Goal: Task Accomplishment & Management: Complete application form

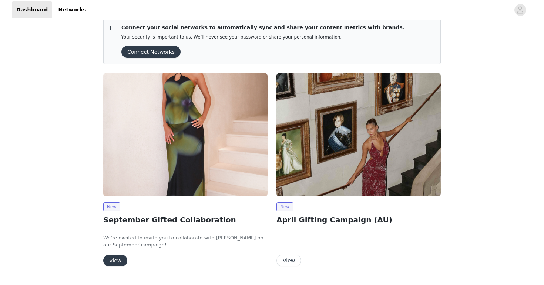
scroll to position [11, 0]
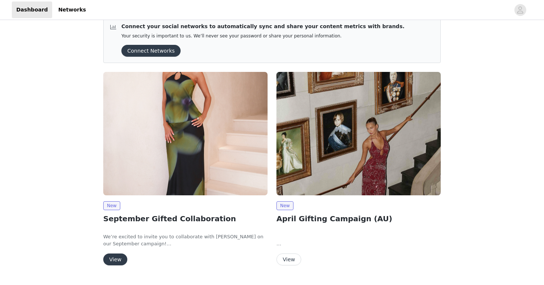
click at [114, 258] on button "View" at bounding box center [115, 259] width 24 height 12
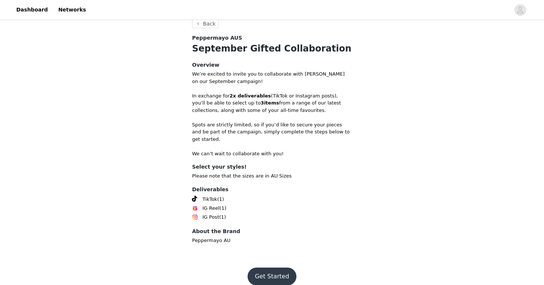
scroll to position [230, 0]
click at [270, 268] on button "Get Started" at bounding box center [272, 277] width 49 height 18
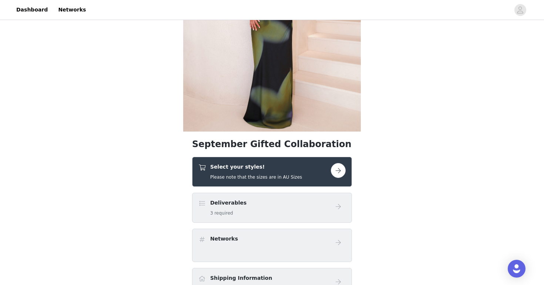
scroll to position [120, 0]
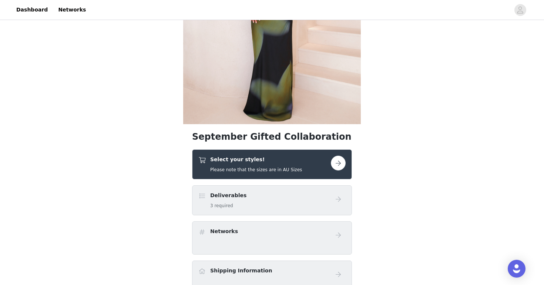
click at [337, 165] on button "button" at bounding box center [338, 162] width 15 height 15
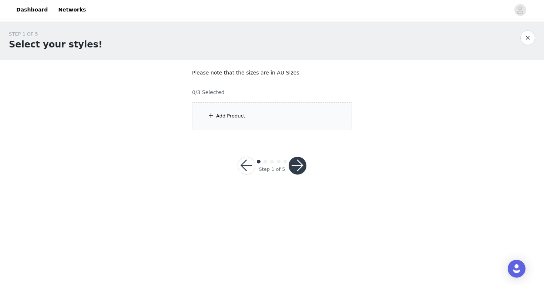
click at [279, 114] on div "Add Product" at bounding box center [272, 116] width 160 height 28
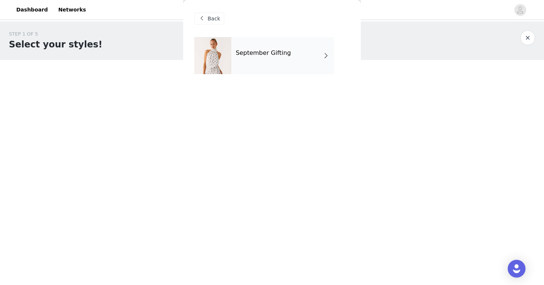
click at [303, 56] on div "September Gifting" at bounding box center [282, 55] width 103 height 37
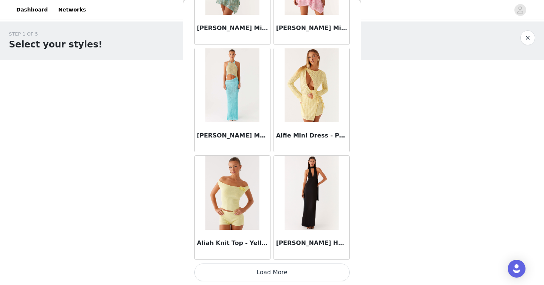
click at [288, 272] on button "Load More" at bounding box center [271, 272] width 155 height 18
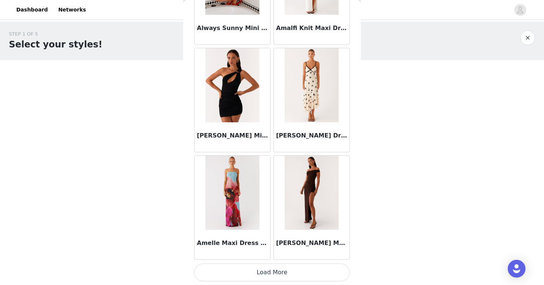
click at [273, 264] on button "Load More" at bounding box center [271, 272] width 155 height 18
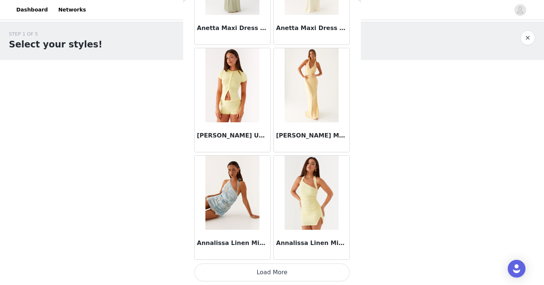
click at [285, 268] on button "Load More" at bounding box center [271, 272] width 155 height 18
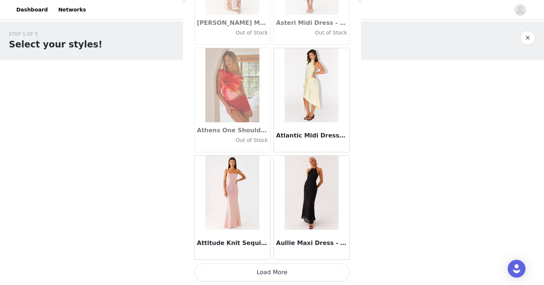
scroll to position [4068, 0]
click at [274, 267] on button "Load More" at bounding box center [271, 272] width 155 height 18
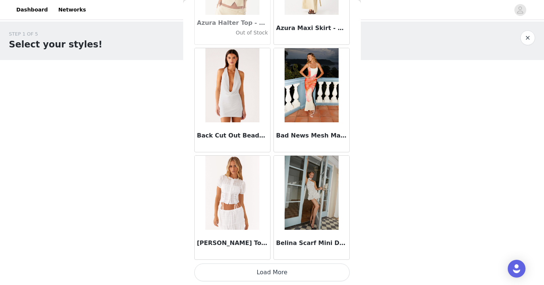
scroll to position [0, 0]
click at [271, 270] on button "Load More" at bounding box center [271, 272] width 155 height 18
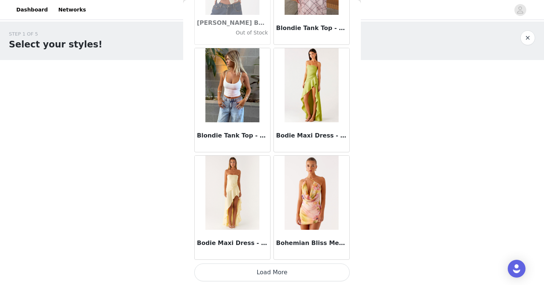
click at [282, 271] on button "Load More" at bounding box center [271, 272] width 155 height 18
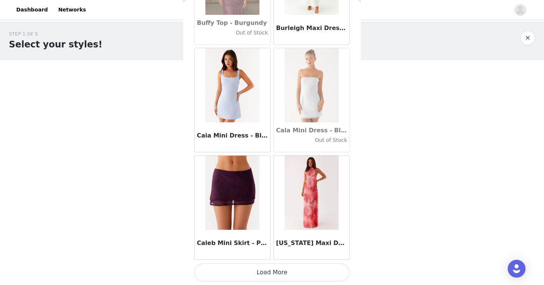
click at [274, 271] on button "Load More" at bounding box center [271, 272] width 155 height 18
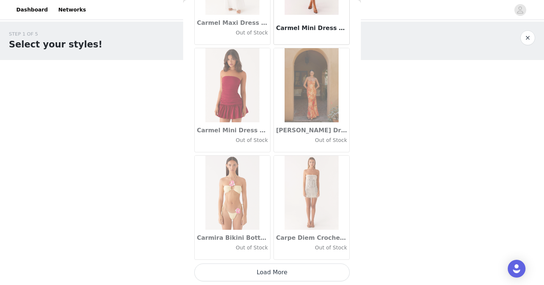
click at [281, 273] on button "Load More" at bounding box center [271, 272] width 155 height 18
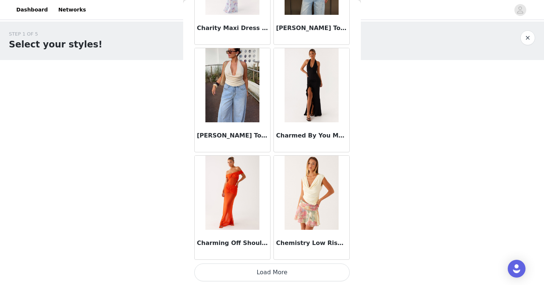
click at [284, 273] on button "Load More" at bounding box center [271, 272] width 155 height 18
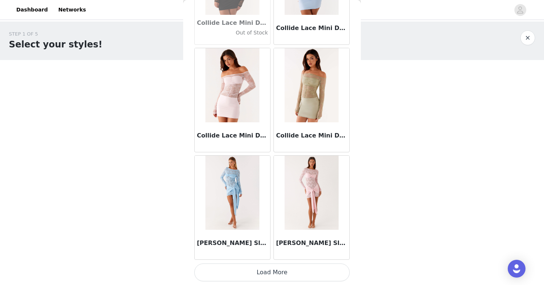
click at [285, 271] on button "Load More" at bounding box center [271, 272] width 155 height 18
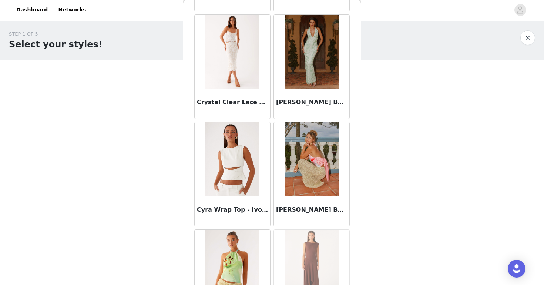
scroll to position [11093, 0]
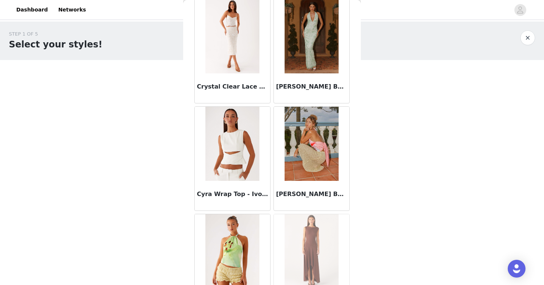
click at [237, 158] on img at bounding box center [232, 144] width 54 height 74
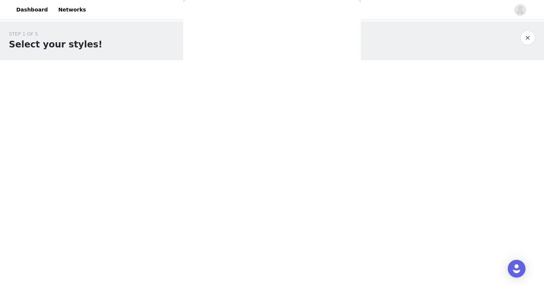
scroll to position [0, 0]
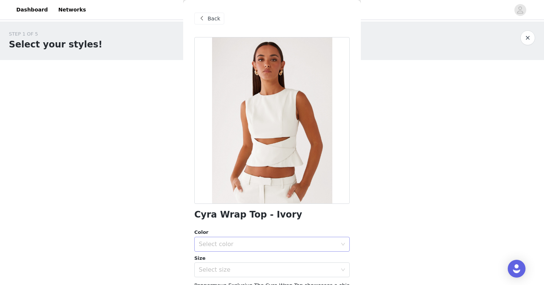
click at [267, 241] on div "Select color" at bounding box center [268, 243] width 138 height 7
click at [261, 262] on li "Ivory" at bounding box center [271, 260] width 155 height 12
click at [262, 273] on div "Select size" at bounding box center [270, 269] width 142 height 14
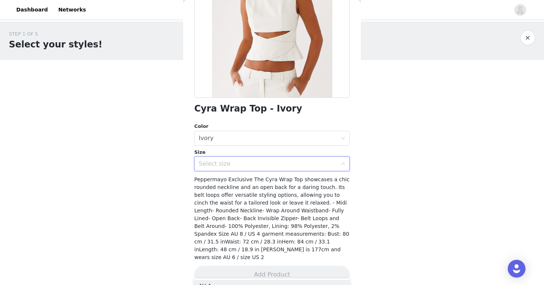
scroll to position [105, 0]
click at [302, 164] on div "Select size" at bounding box center [268, 164] width 138 height 7
click at [342, 166] on icon "icon: down" at bounding box center [343, 164] width 4 height 5
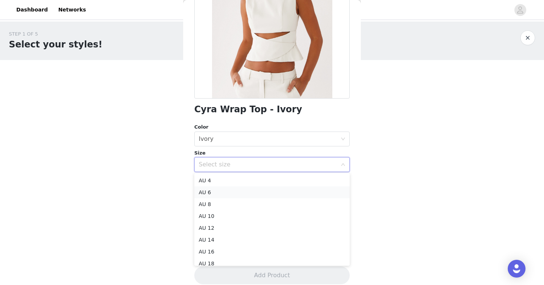
click at [296, 186] on li "AU 6" at bounding box center [271, 192] width 155 height 12
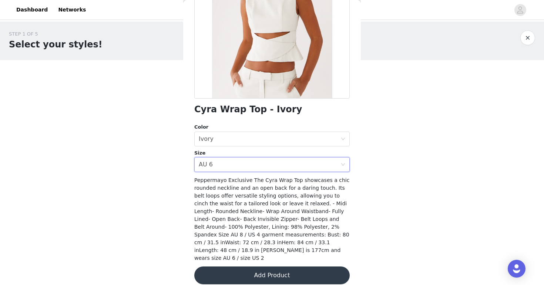
click at [293, 266] on button "Add Product" at bounding box center [271, 275] width 155 height 18
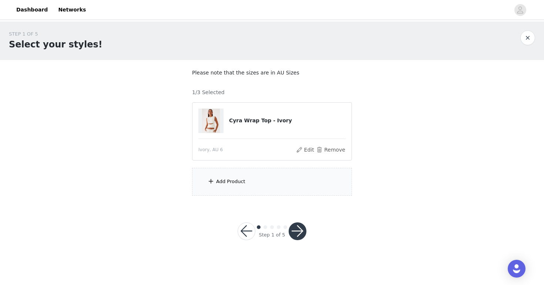
click at [303, 178] on div "Add Product" at bounding box center [272, 182] width 160 height 28
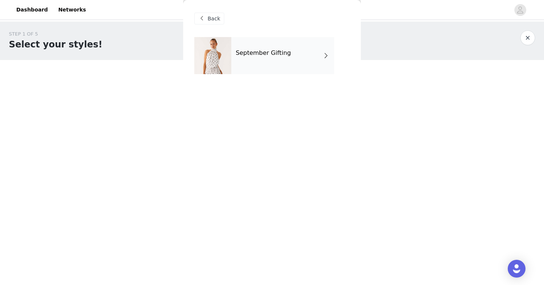
click at [311, 67] on div "September Gifting" at bounding box center [282, 55] width 103 height 37
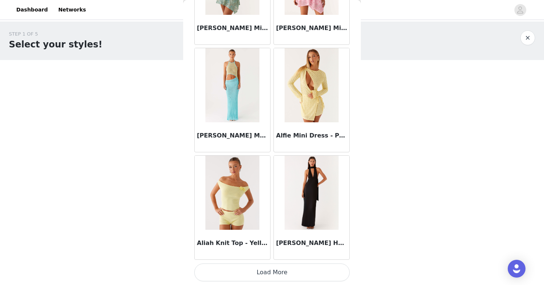
click at [266, 273] on button "Load More" at bounding box center [271, 272] width 155 height 18
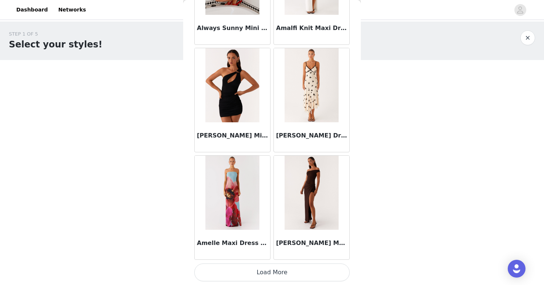
scroll to position [0, 0]
click at [279, 271] on button "Load More" at bounding box center [271, 272] width 155 height 18
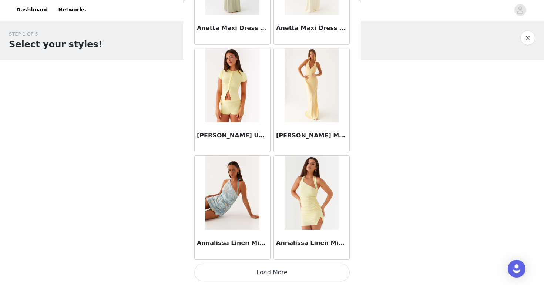
click at [275, 271] on button "Load More" at bounding box center [271, 272] width 155 height 18
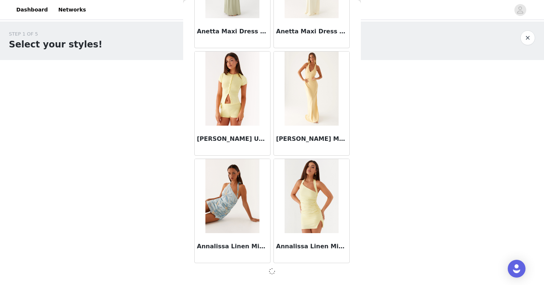
scroll to position [2991, 0]
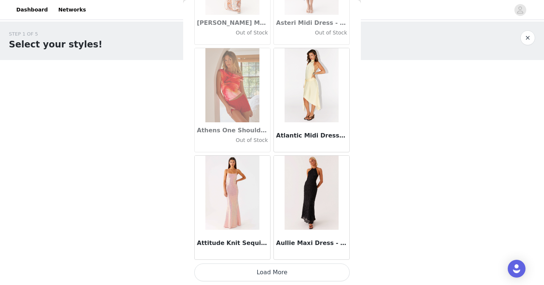
click at [268, 275] on button "Load More" at bounding box center [271, 272] width 155 height 18
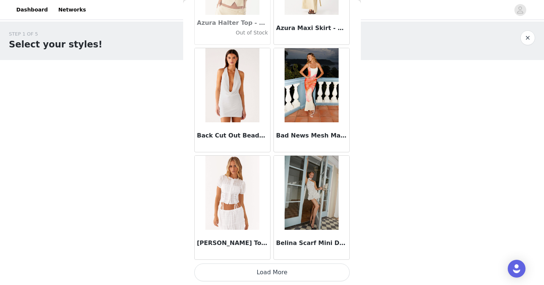
scroll to position [0, 0]
click at [279, 268] on button "Load More" at bounding box center [271, 272] width 155 height 18
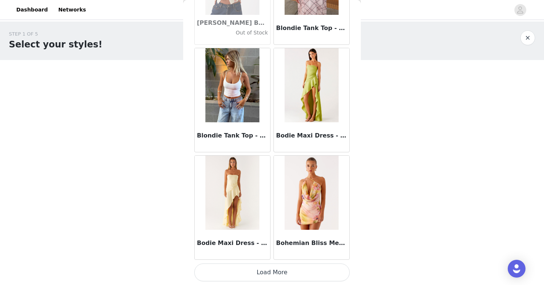
click at [280, 266] on button "Load More" at bounding box center [271, 272] width 155 height 18
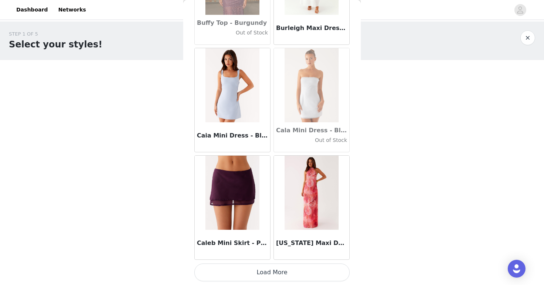
click at [273, 267] on button "Load More" at bounding box center [271, 272] width 155 height 18
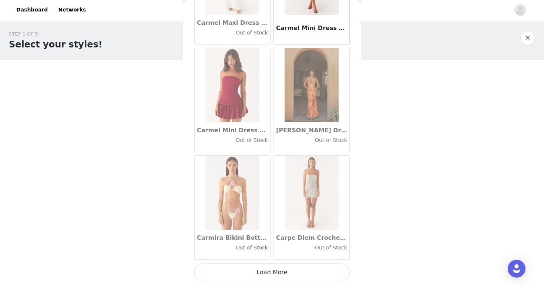
click at [282, 273] on button "Load More" at bounding box center [271, 272] width 155 height 18
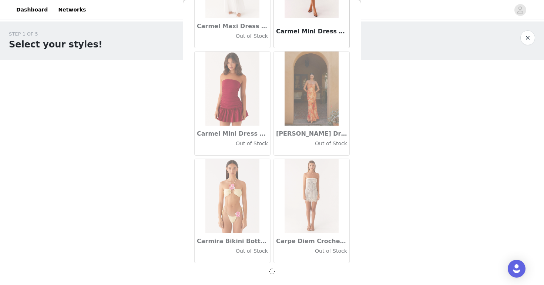
scroll to position [8358, 0]
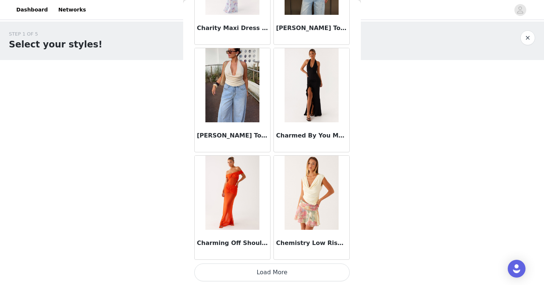
click at [282, 267] on button "Load More" at bounding box center [271, 272] width 155 height 18
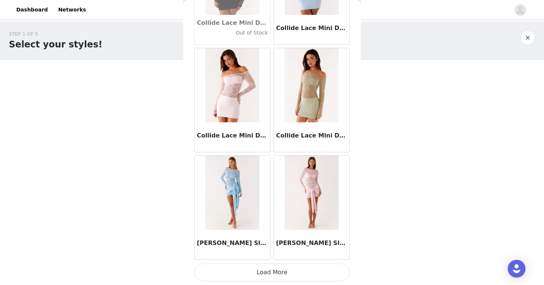
scroll to position [0, 0]
click at [276, 269] on button "Load More" at bounding box center [271, 272] width 155 height 18
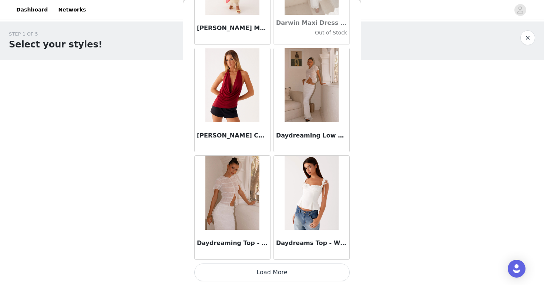
click at [286, 268] on button "Load More" at bounding box center [271, 272] width 155 height 18
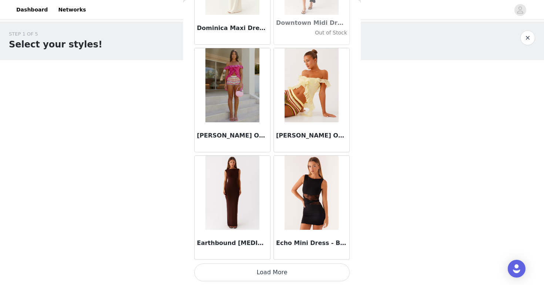
scroll to position [12654, 0]
click at [295, 275] on button "Load More" at bounding box center [271, 272] width 155 height 18
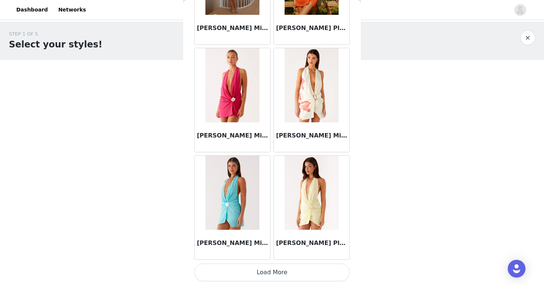
scroll to position [13728, 0]
click at [286, 266] on button "Load More" at bounding box center [271, 272] width 155 height 18
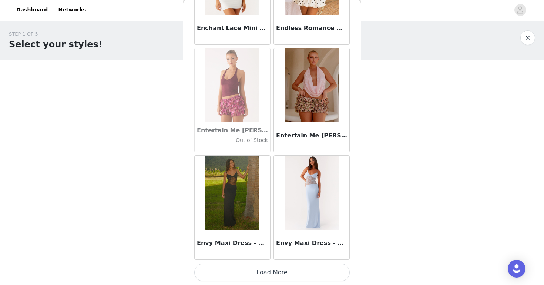
scroll to position [0, 0]
click at [281, 266] on button "Load More" at bounding box center [271, 272] width 155 height 18
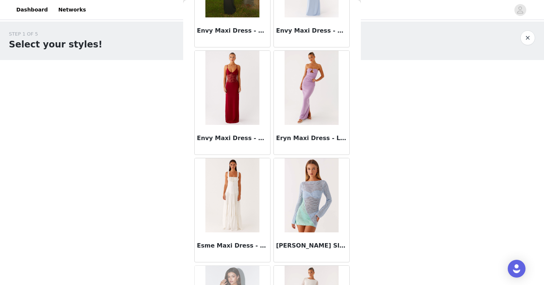
scroll to position [15014, 0]
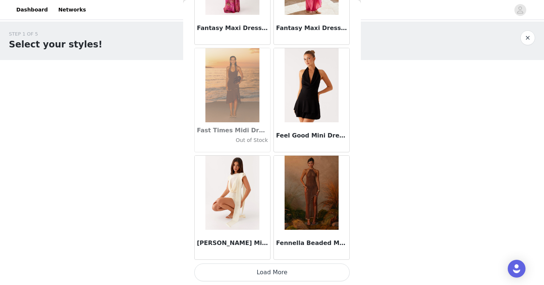
click at [271, 273] on button "Load More" at bounding box center [271, 272] width 155 height 18
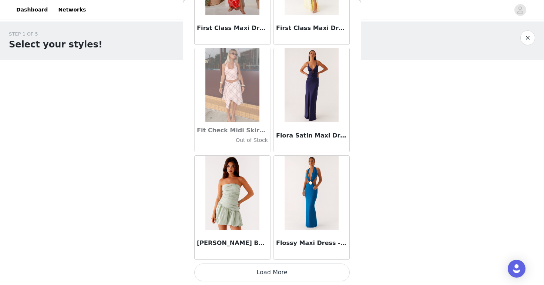
scroll to position [0, 0]
click at [285, 269] on button "Load More" at bounding box center [271, 272] width 155 height 18
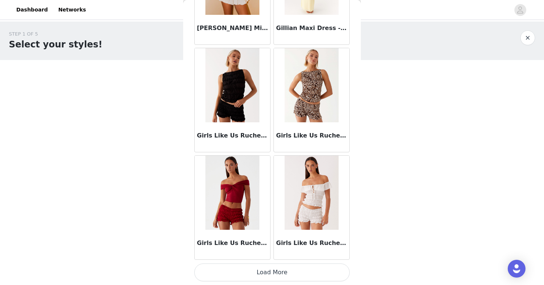
click at [281, 271] on button "Load More" at bounding box center [271, 272] width 155 height 18
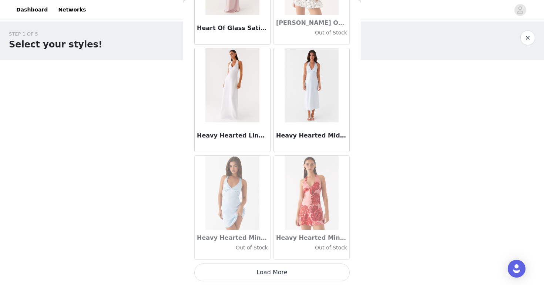
scroll to position [19094, 0]
click at [267, 273] on button "Load More" at bounding box center [271, 272] width 155 height 18
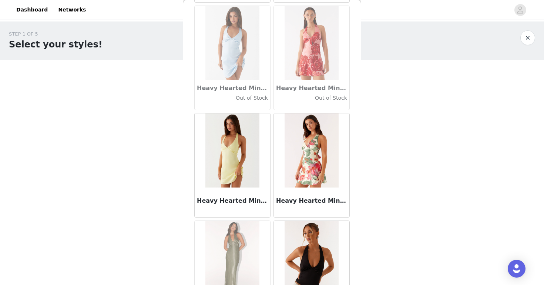
scroll to position [19244, 0]
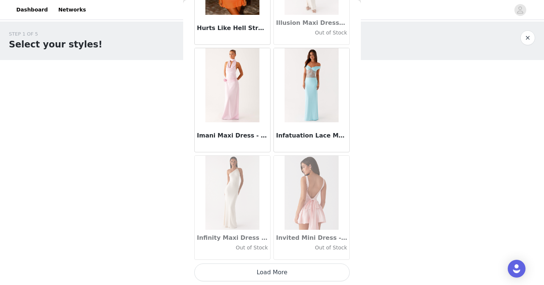
click at [283, 268] on button "Load More" at bounding box center [271, 272] width 155 height 18
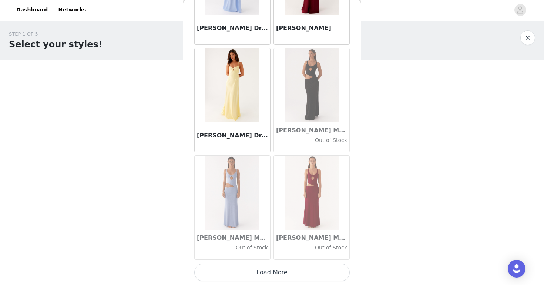
scroll to position [0, 0]
click at [289, 269] on button "Load More" at bounding box center [271, 272] width 155 height 18
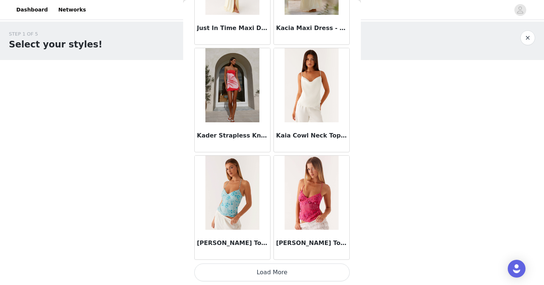
click at [287, 269] on button "Load More" at bounding box center [271, 272] width 155 height 18
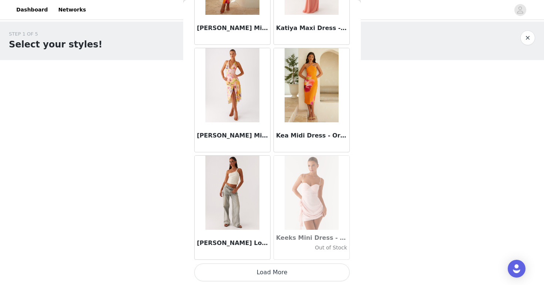
click at [283, 273] on button "Load More" at bounding box center [271, 272] width 155 height 18
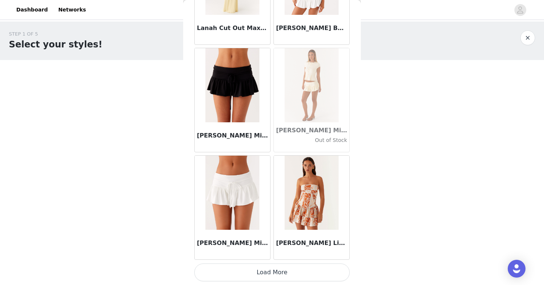
click at [281, 277] on button "Load More" at bounding box center [271, 272] width 155 height 18
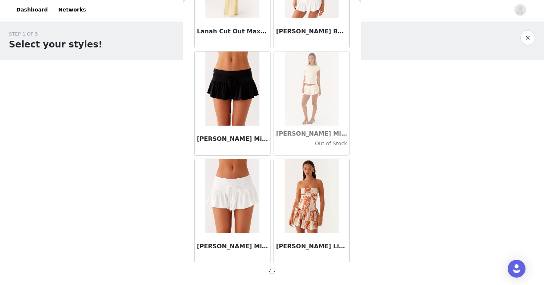
scroll to position [24458, 0]
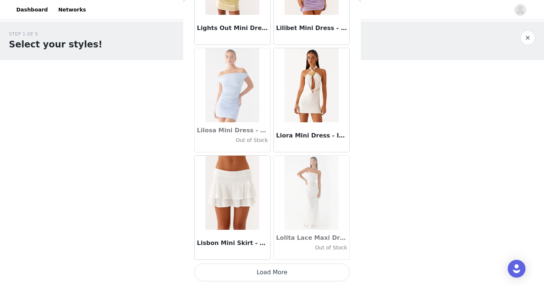
click at [274, 274] on button "Load More" at bounding box center [271, 272] width 155 height 18
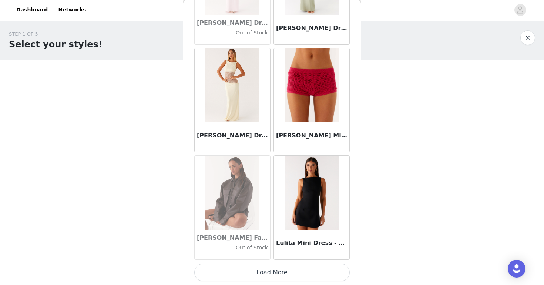
scroll to position [0, 0]
click at [282, 273] on button "Load More" at bounding box center [271, 272] width 155 height 18
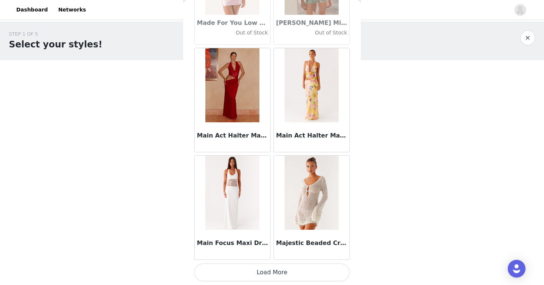
click at [279, 272] on button "Load More" at bounding box center [271, 272] width 155 height 18
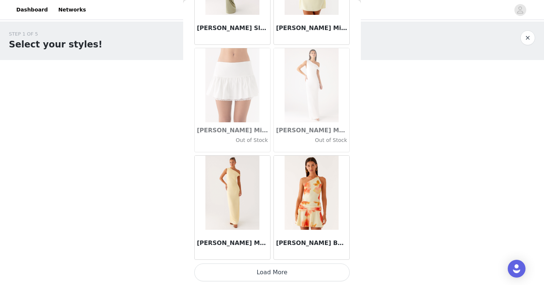
scroll to position [28754, 0]
click at [280, 268] on button "Load More" at bounding box center [271, 272] width 155 height 18
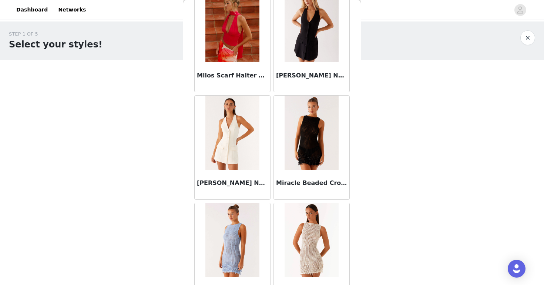
scroll to position [29673, 0]
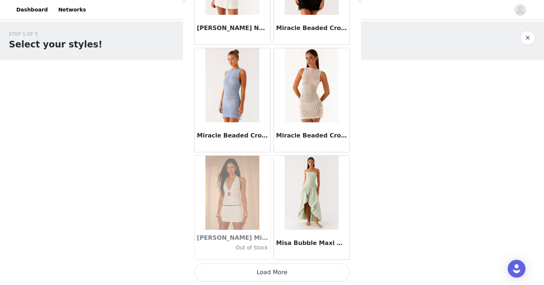
click at [272, 271] on button "Load More" at bounding box center [271, 272] width 155 height 18
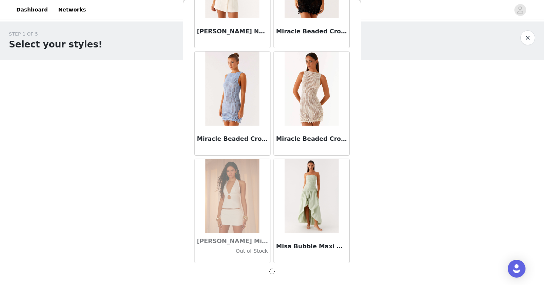
scroll to position [29824, 0]
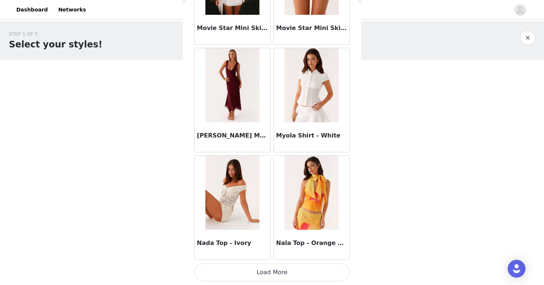
click at [278, 272] on button "Load More" at bounding box center [271, 272] width 155 height 18
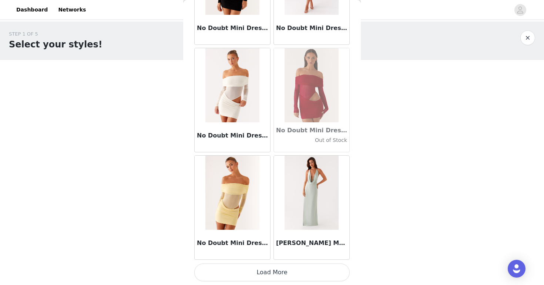
click at [281, 270] on button "Load More" at bounding box center [271, 272] width 155 height 18
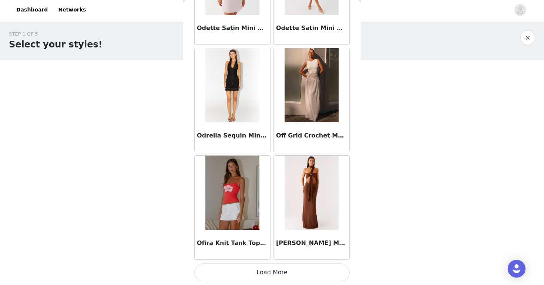
scroll to position [0, 0]
click at [272, 266] on button "Load More" at bounding box center [271, 272] width 155 height 18
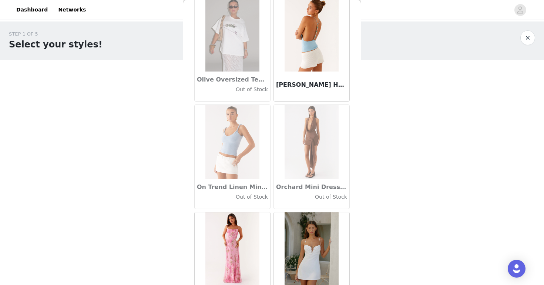
scroll to position [33323, 0]
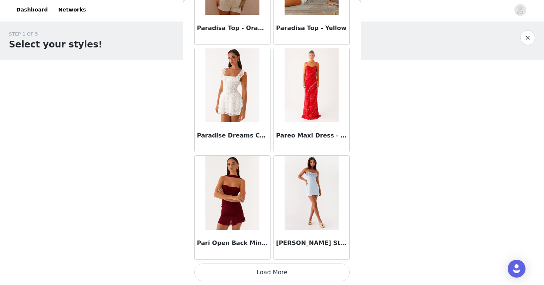
click at [273, 269] on button "Load More" at bounding box center [271, 272] width 155 height 18
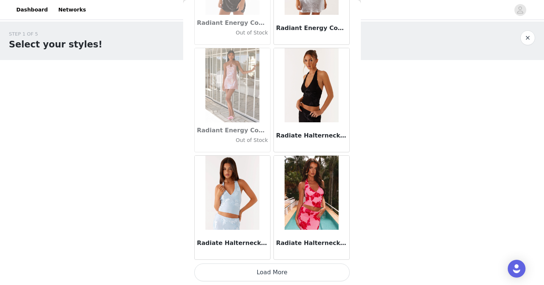
scroll to position [0, 0]
click at [285, 273] on button "Load More" at bounding box center [271, 272] width 155 height 18
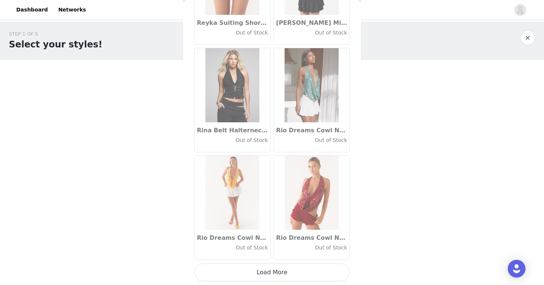
click at [276, 271] on button "Load More" at bounding box center [271, 272] width 155 height 18
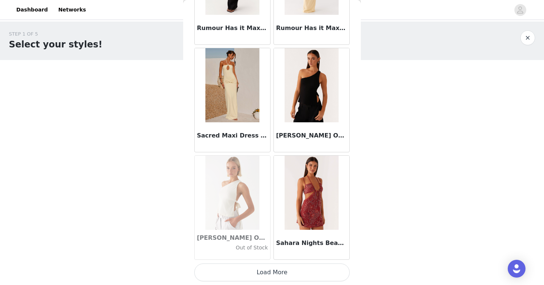
click at [270, 270] on button "Load More" at bounding box center [271, 272] width 155 height 18
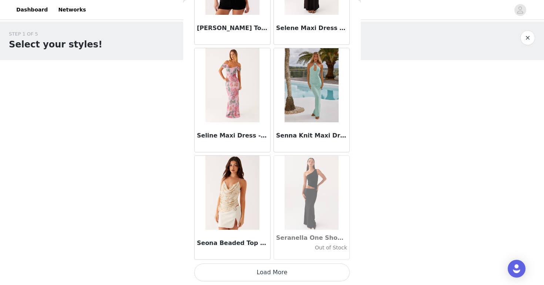
click at [264, 267] on button "Load More" at bounding box center [271, 272] width 155 height 18
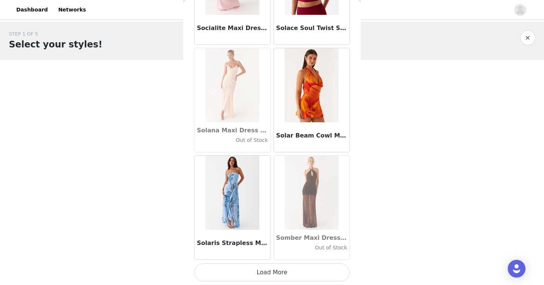
click at [270, 275] on button "Load More" at bounding box center [271, 272] width 155 height 18
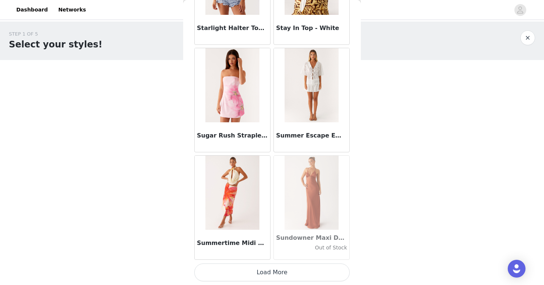
click at [285, 269] on button "Load More" at bounding box center [271, 272] width 155 height 18
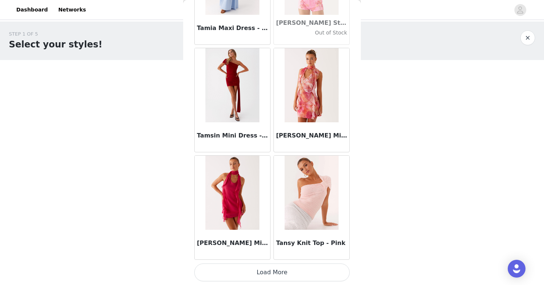
click at [274, 271] on button "Load More" at bounding box center [271, 272] width 155 height 18
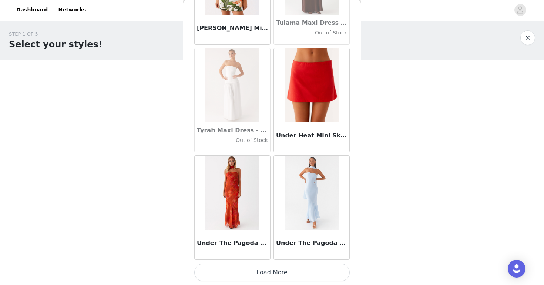
click at [276, 274] on button "Load More" at bounding box center [271, 272] width 155 height 18
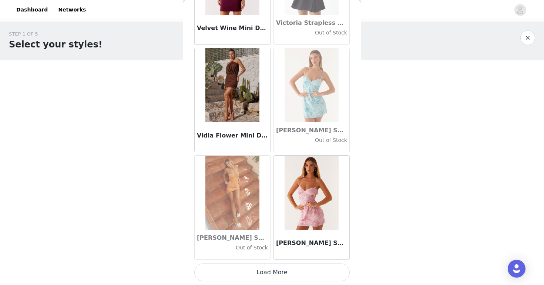
click at [270, 268] on button "Load More" at bounding box center [271, 272] width 155 height 18
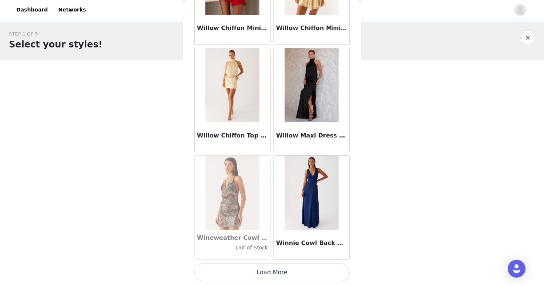
scroll to position [44854, 0]
click at [269, 269] on button "Load More" at bounding box center [271, 272] width 155 height 18
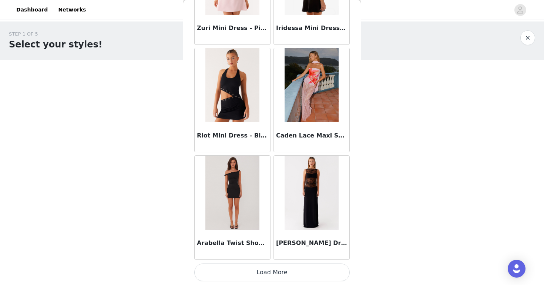
scroll to position [0, 0]
click at [269, 272] on button "Load More" at bounding box center [271, 272] width 155 height 18
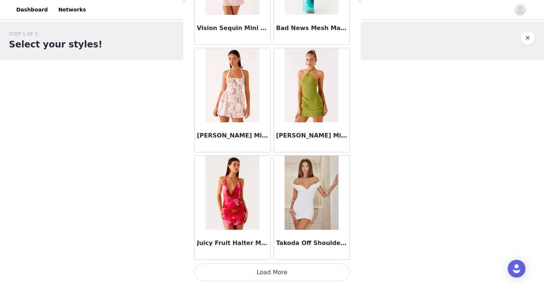
click at [280, 266] on button "Load More" at bounding box center [271, 272] width 155 height 18
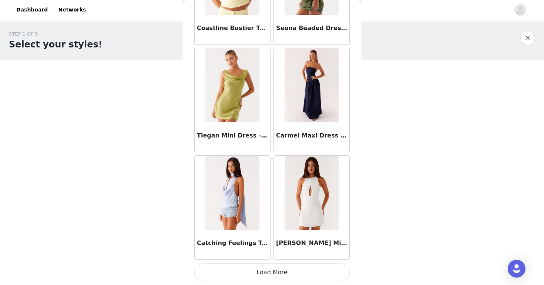
scroll to position [48074, 0]
click at [273, 274] on button "Load More" at bounding box center [271, 272] width 155 height 18
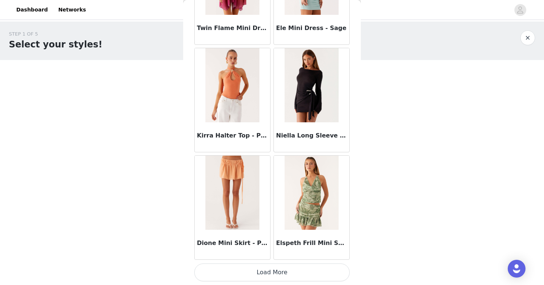
scroll to position [0, 0]
click at [273, 275] on button "Load More" at bounding box center [271, 272] width 155 height 18
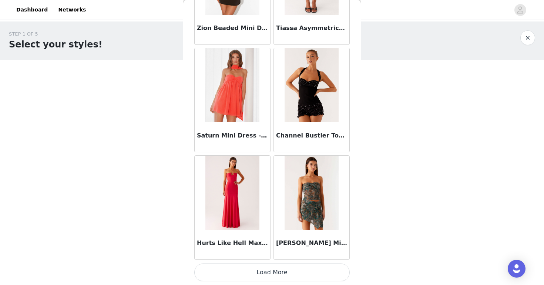
click at [275, 271] on button "Load More" at bounding box center [271, 272] width 155 height 18
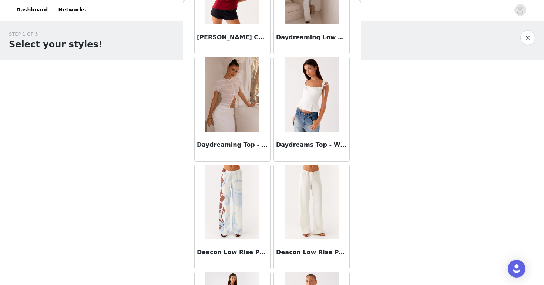
scroll to position [11668, 0]
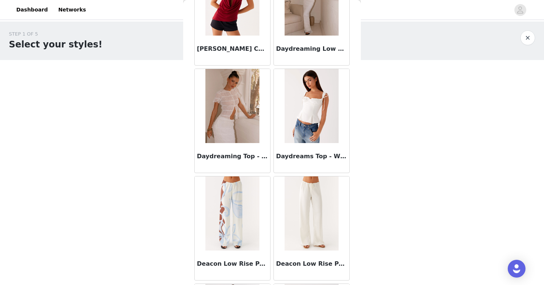
click at [307, 117] on img at bounding box center [312, 106] width 54 height 74
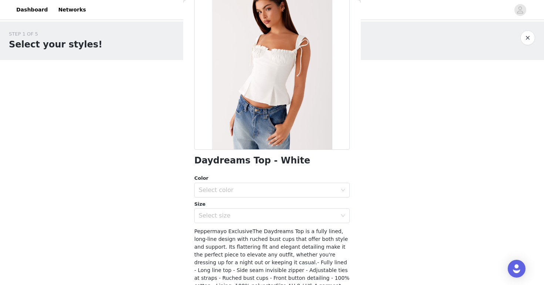
scroll to position [64, 0]
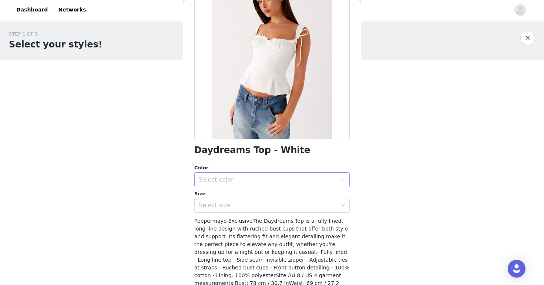
click at [315, 184] on div "Select color" at bounding box center [270, 179] width 142 height 14
click at [299, 195] on li "White" at bounding box center [271, 195] width 155 height 12
click at [300, 203] on div "Select size" at bounding box center [268, 204] width 138 height 7
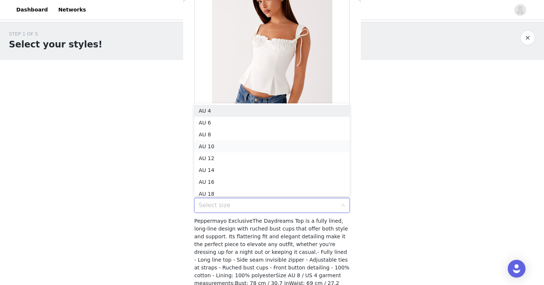
scroll to position [4, 0]
click at [297, 130] on li "AU 8" at bounding box center [271, 131] width 155 height 12
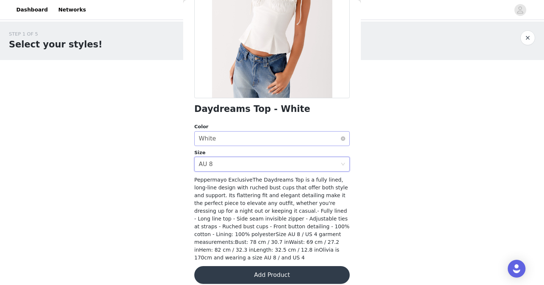
scroll to position [105, 0]
click at [289, 269] on button "Add Product" at bounding box center [271, 275] width 155 height 18
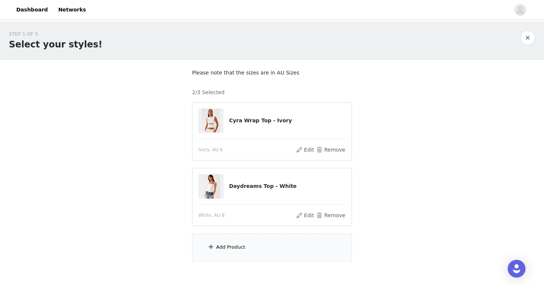
click at [296, 241] on div "Add Product" at bounding box center [272, 247] width 160 height 28
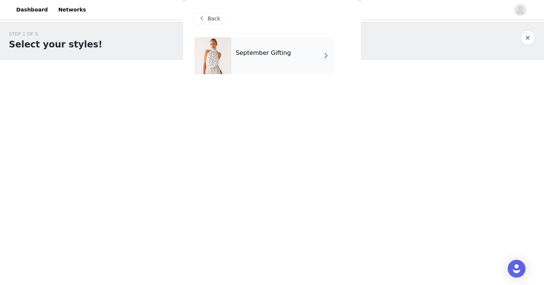
click at [310, 50] on div "September Gifting" at bounding box center [282, 55] width 103 height 37
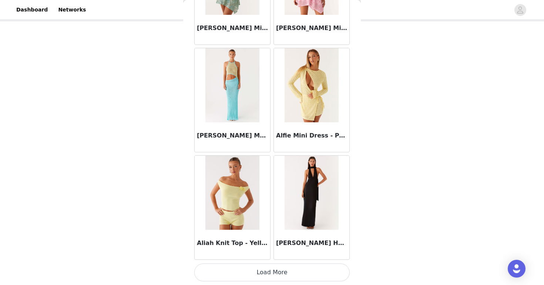
scroll to position [38, 0]
click at [278, 268] on button "Load More" at bounding box center [271, 272] width 155 height 18
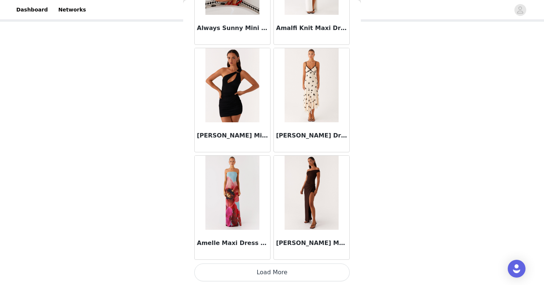
click at [275, 270] on button "Load More" at bounding box center [271, 272] width 155 height 18
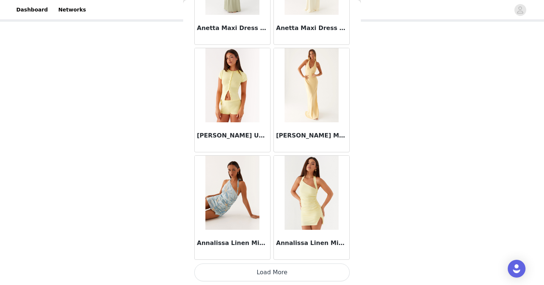
click at [275, 270] on button "Load More" at bounding box center [271, 272] width 155 height 18
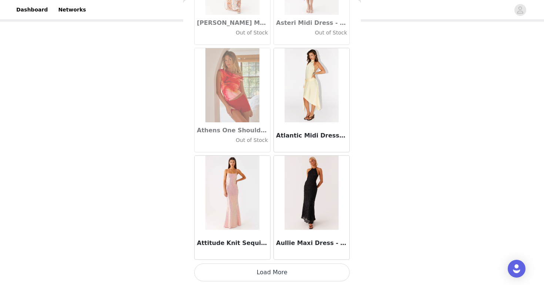
click at [288, 272] on button "Load More" at bounding box center [271, 272] width 155 height 18
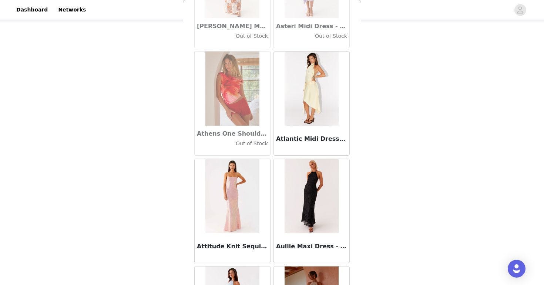
scroll to position [38, 0]
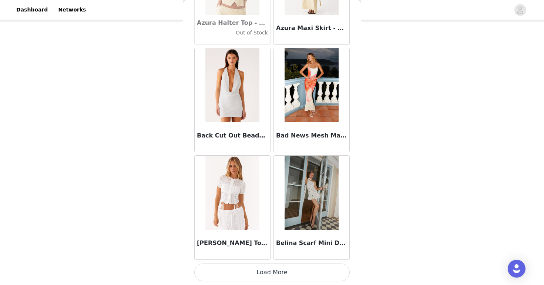
click at [278, 272] on button "Load More" at bounding box center [271, 272] width 155 height 18
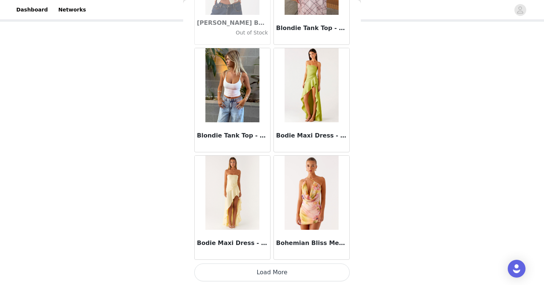
click at [274, 270] on button "Load More" at bounding box center [271, 272] width 155 height 18
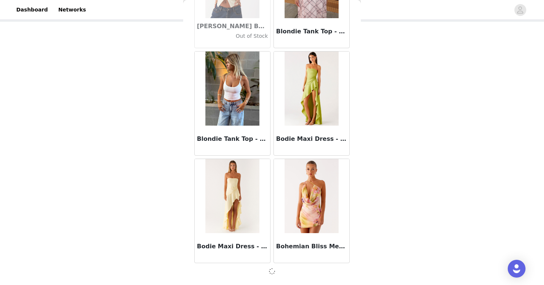
scroll to position [6211, 0]
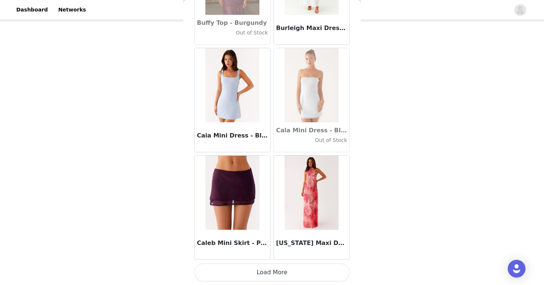
click at [282, 272] on button "Load More" at bounding box center [271, 272] width 155 height 18
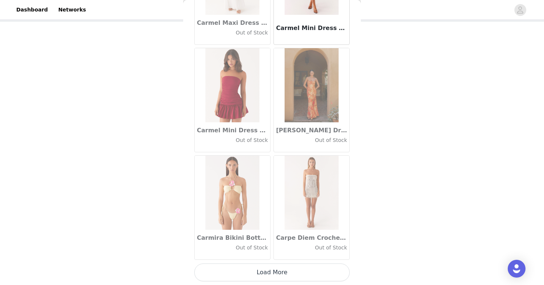
click at [274, 273] on button "Load More" at bounding box center [271, 272] width 155 height 18
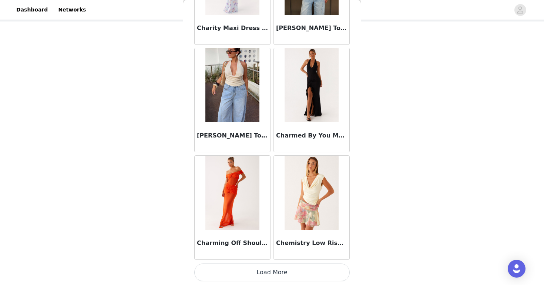
scroll to position [38, 0]
click at [278, 272] on button "Load More" at bounding box center [271, 272] width 155 height 18
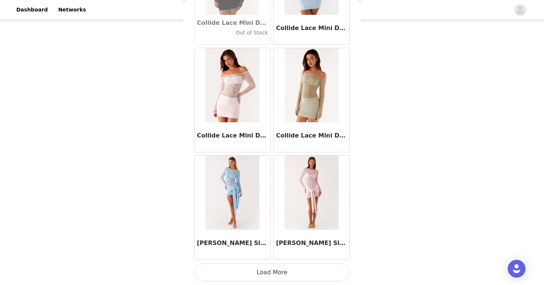
click at [272, 274] on button "Load More" at bounding box center [271, 272] width 155 height 18
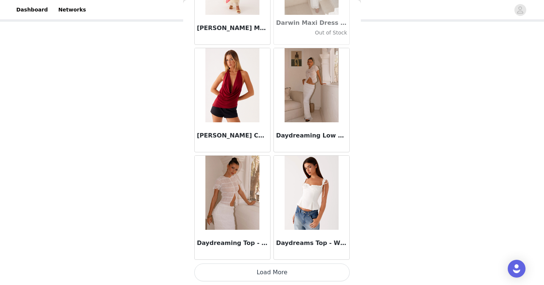
click at [281, 268] on button "Load More" at bounding box center [271, 272] width 155 height 18
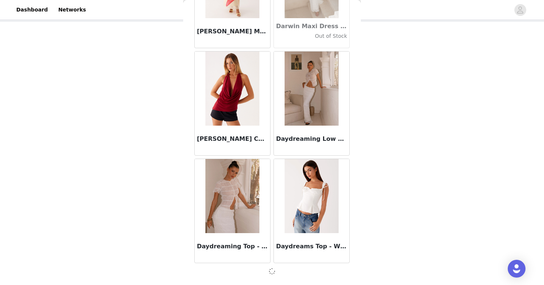
scroll to position [11578, 0]
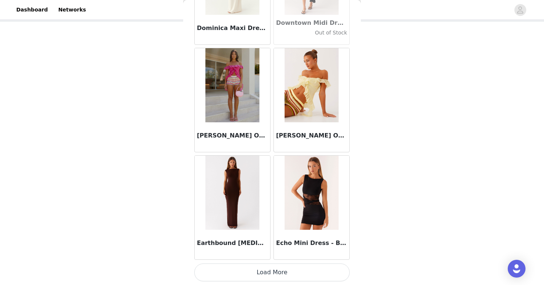
click at [279, 269] on button "Load More" at bounding box center [271, 272] width 155 height 18
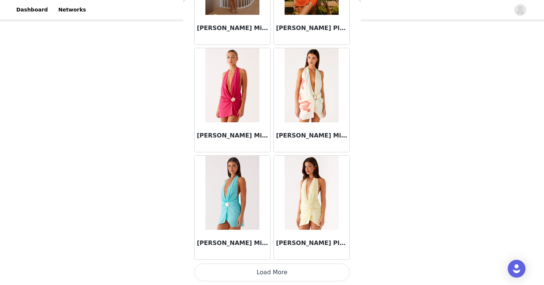
scroll to position [38, 0]
click at [271, 268] on button "Load More" at bounding box center [271, 272] width 155 height 18
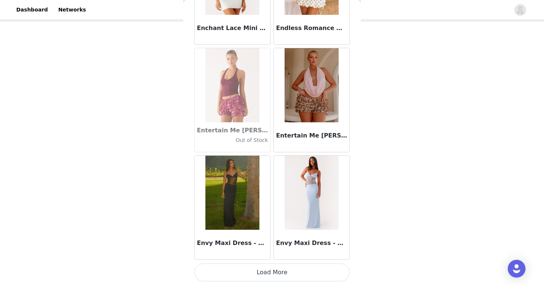
click at [285, 271] on button "Load More" at bounding box center [271, 272] width 155 height 18
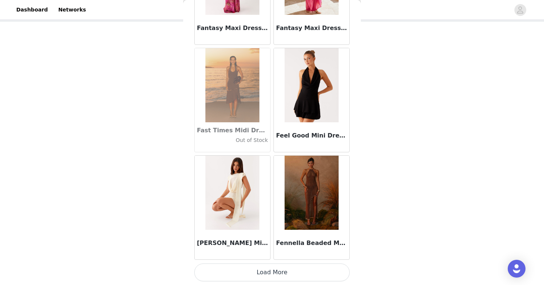
click at [280, 273] on button "Load More" at bounding box center [271, 272] width 155 height 18
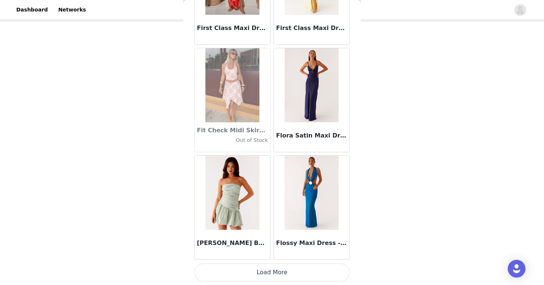
click at [284, 268] on button "Load More" at bounding box center [271, 272] width 155 height 18
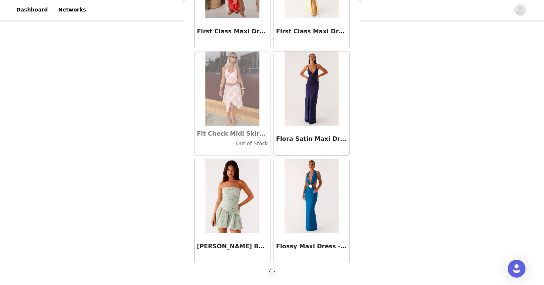
scroll to position [16944, 0]
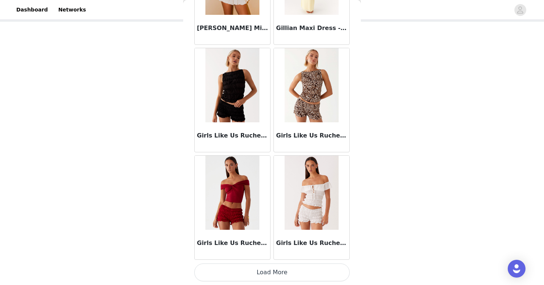
click at [285, 272] on button "Load More" at bounding box center [271, 272] width 155 height 18
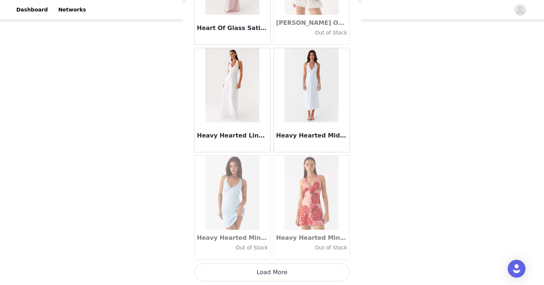
click at [281, 276] on button "Load More" at bounding box center [271, 272] width 155 height 18
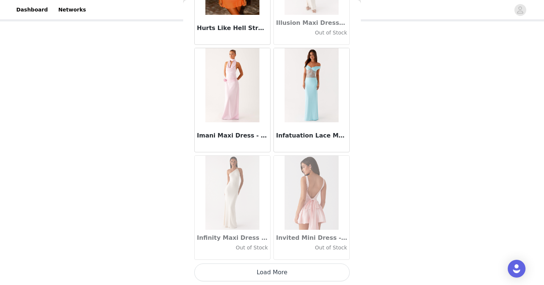
scroll to position [38, 0]
click at [281, 267] on button "Load More" at bounding box center [271, 272] width 155 height 18
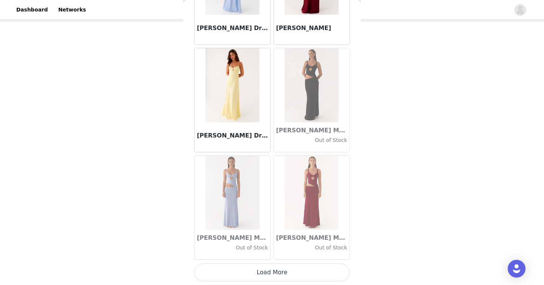
click at [280, 268] on button "Load More" at bounding box center [271, 272] width 155 height 18
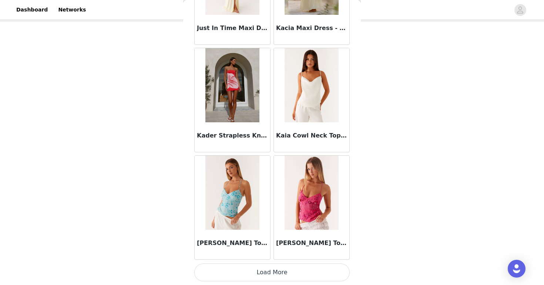
click at [281, 273] on button "Load More" at bounding box center [271, 272] width 155 height 18
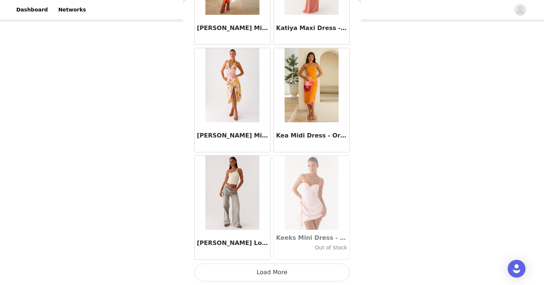
click at [279, 269] on button "Load More" at bounding box center [271, 272] width 155 height 18
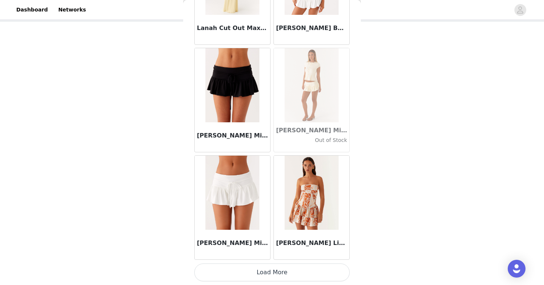
click at [278, 279] on button "Load More" at bounding box center [271, 272] width 155 height 18
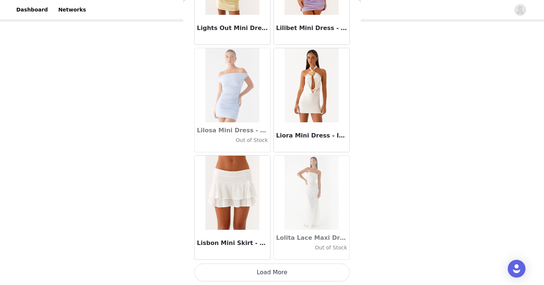
click at [279, 271] on button "Load More" at bounding box center [271, 272] width 155 height 18
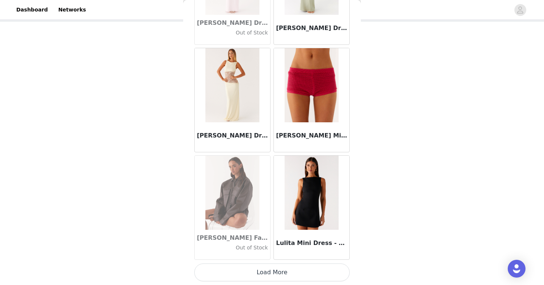
scroll to position [26608, 0]
click at [326, 194] on img at bounding box center [312, 192] width 54 height 74
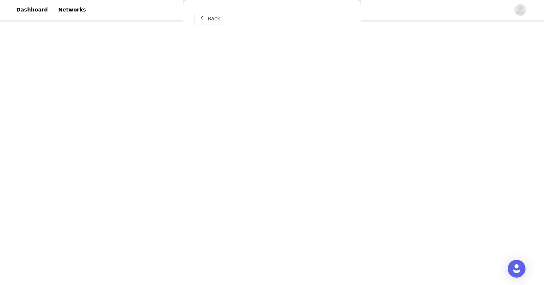
scroll to position [0, 0]
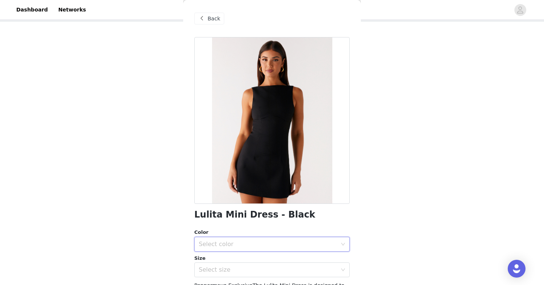
click at [319, 238] on div "Select color" at bounding box center [270, 244] width 142 height 14
click at [303, 259] on li "Black" at bounding box center [271, 260] width 155 height 12
click at [298, 268] on div "Select size" at bounding box center [268, 269] width 138 height 7
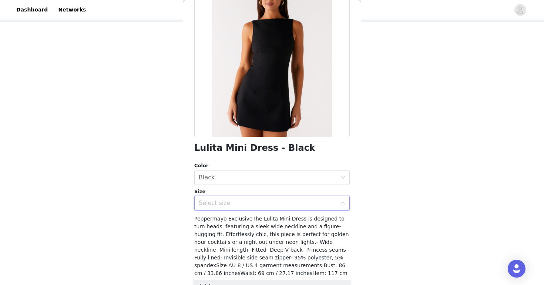
scroll to position [71, 0]
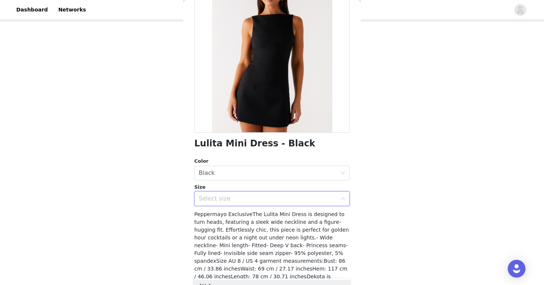
click at [292, 204] on div "Select size" at bounding box center [270, 198] width 142 height 14
click at [329, 202] on div "Select size" at bounding box center [270, 198] width 142 height 14
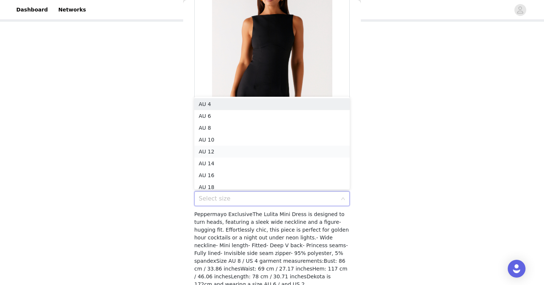
scroll to position [4, 0]
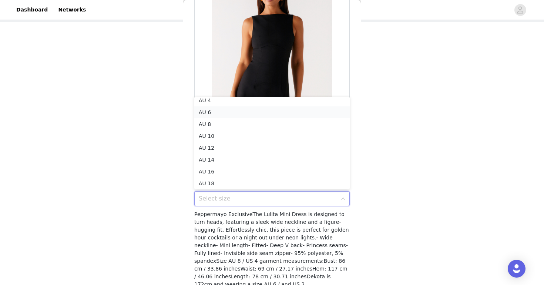
click at [307, 115] on li "AU 6" at bounding box center [271, 112] width 155 height 12
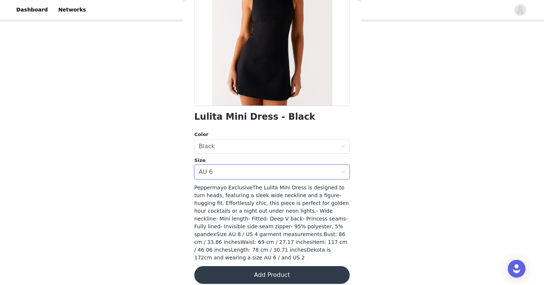
scroll to position [97, 0]
click at [285, 266] on button "Add Product" at bounding box center [271, 275] width 155 height 18
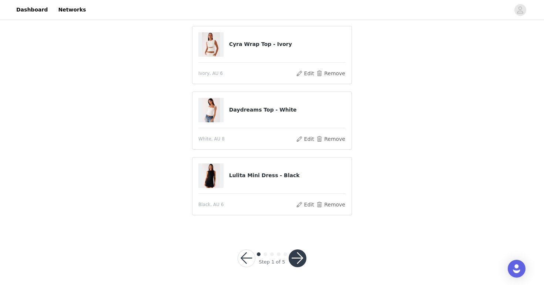
scroll to position [56, 0]
click at [298, 260] on button "button" at bounding box center [298, 258] width 18 height 18
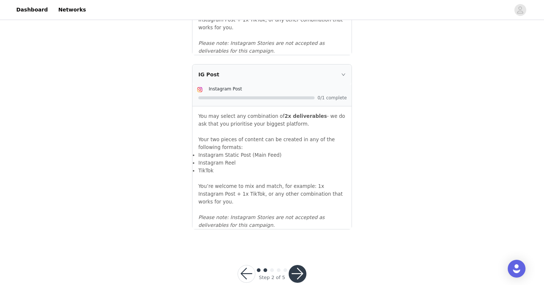
scroll to position [808, 0]
click at [300, 265] on button "button" at bounding box center [298, 274] width 18 height 18
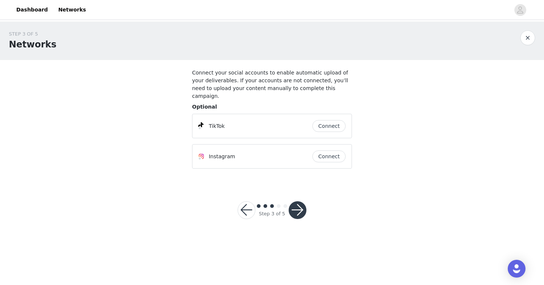
click at [337, 121] on button "Connect" at bounding box center [328, 126] width 33 height 12
click at [301, 201] on button "button" at bounding box center [298, 210] width 18 height 18
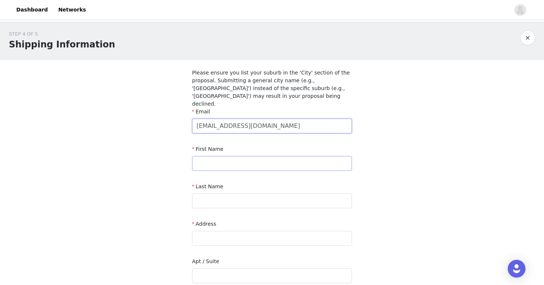
type input "[EMAIL_ADDRESS][DOMAIN_NAME]"
type input "[PERSON_NAME]"
click at [235, 200] on div "Last Name" at bounding box center [272, 196] width 160 height 28
type input "[PERSON_NAME]"
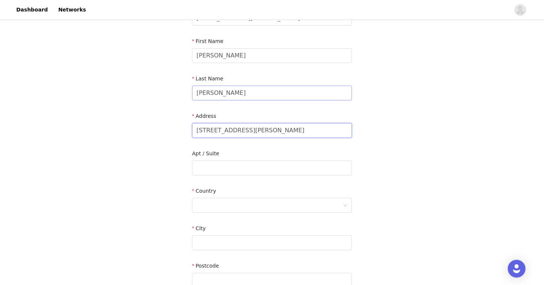
scroll to position [121, 0]
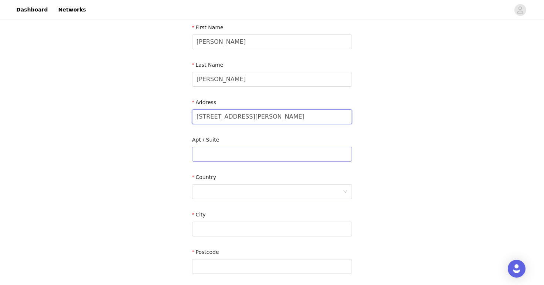
type input "[STREET_ADDRESS][PERSON_NAME]"
click at [261, 147] on input "text" at bounding box center [272, 154] width 160 height 15
type input "5"
click at [260, 184] on div at bounding box center [270, 191] width 146 height 14
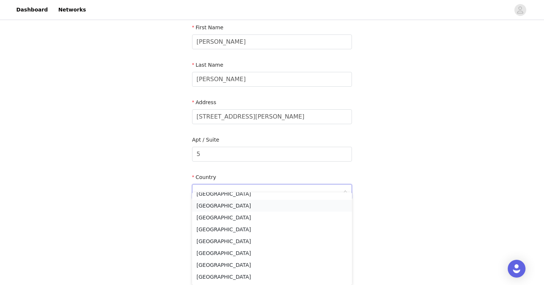
scroll to position [8, 0]
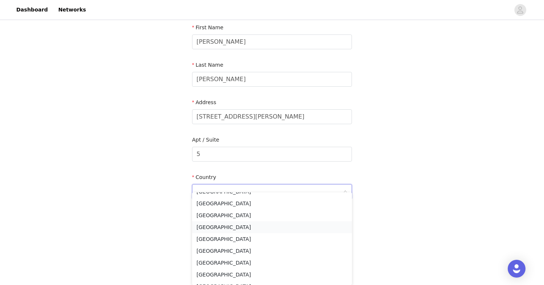
click at [286, 229] on li "[GEOGRAPHIC_DATA]" at bounding box center [272, 227] width 160 height 12
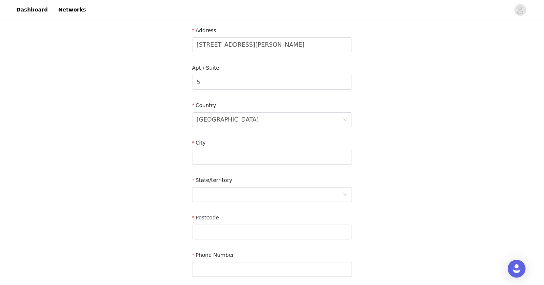
scroll to position [223, 0]
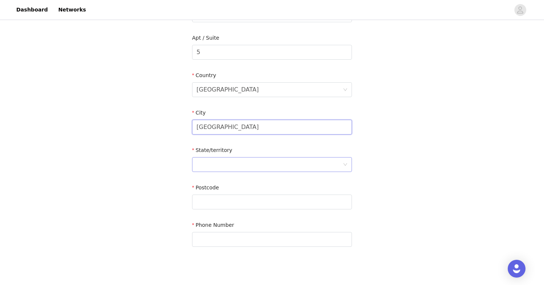
type input "[GEOGRAPHIC_DATA]"
click at [272, 157] on div at bounding box center [270, 164] width 146 height 14
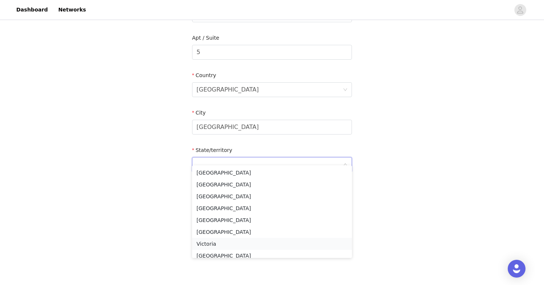
click at [260, 242] on li "Victoria" at bounding box center [272, 244] width 160 height 12
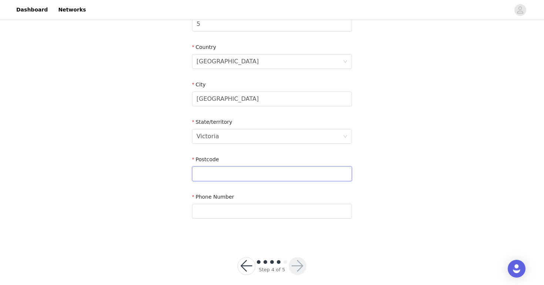
scroll to position [251, 0]
type input "3141"
type input "0431698733"
click at [301, 257] on button "button" at bounding box center [298, 266] width 18 height 18
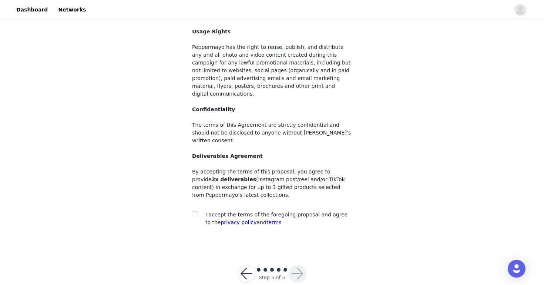
scroll to position [57, 0]
click at [195, 211] on input "checkbox" at bounding box center [194, 213] width 5 height 5
checkbox input "true"
click at [298, 265] on button "button" at bounding box center [298, 274] width 18 height 18
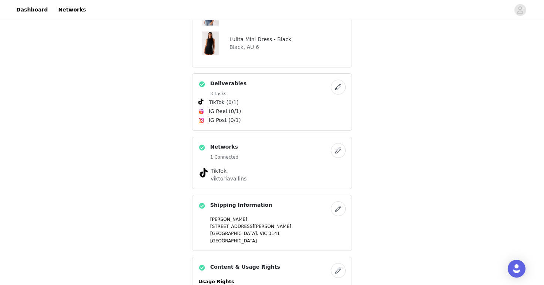
scroll to position [285, 0]
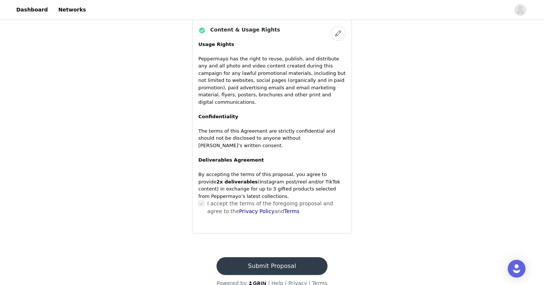
click at [278, 257] on button "Submit Proposal" at bounding box center [272, 266] width 111 height 18
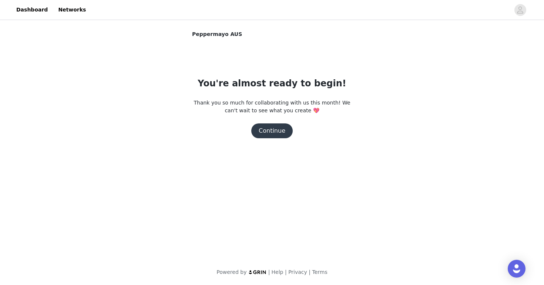
scroll to position [0, 0]
click at [276, 132] on button "Continue" at bounding box center [271, 130] width 41 height 15
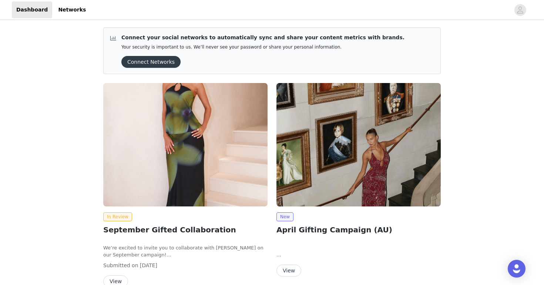
click at [167, 64] on button "Connect Networks" at bounding box center [150, 62] width 59 height 12
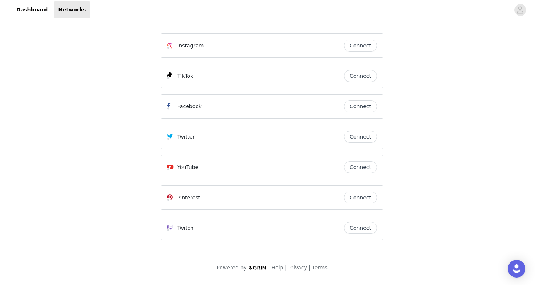
click at [352, 75] on button "Connect" at bounding box center [360, 76] width 33 height 12
click at [34, 14] on link "Dashboard" at bounding box center [32, 9] width 40 height 17
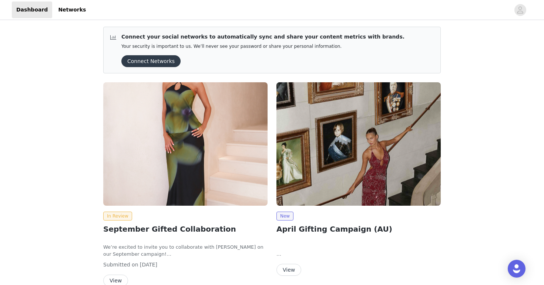
scroll to position [9, 0]
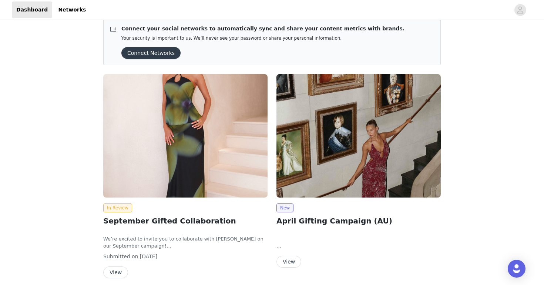
click at [121, 271] on button "View" at bounding box center [115, 272] width 25 height 12
